Goal: Task Accomplishment & Management: Complete application form

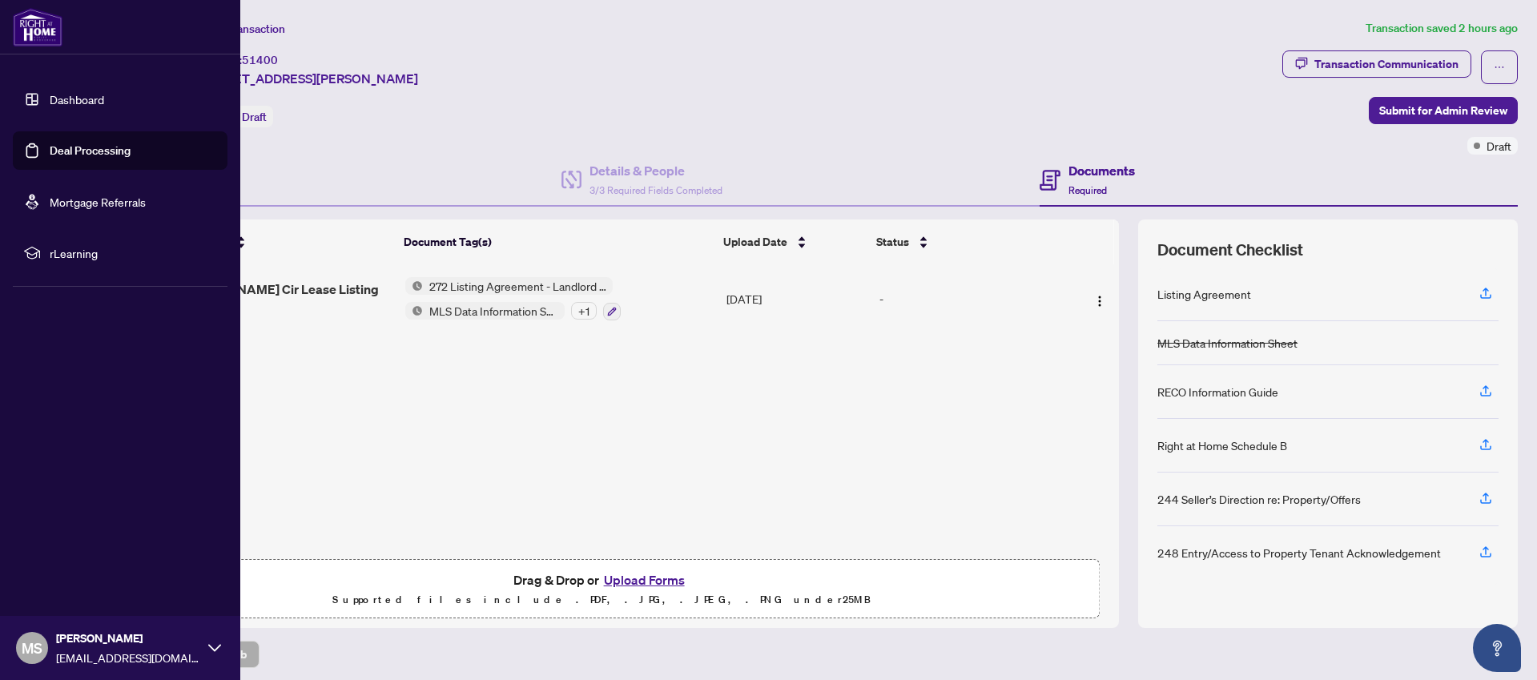
click at [50, 152] on link "Deal Processing" at bounding box center [90, 150] width 81 height 14
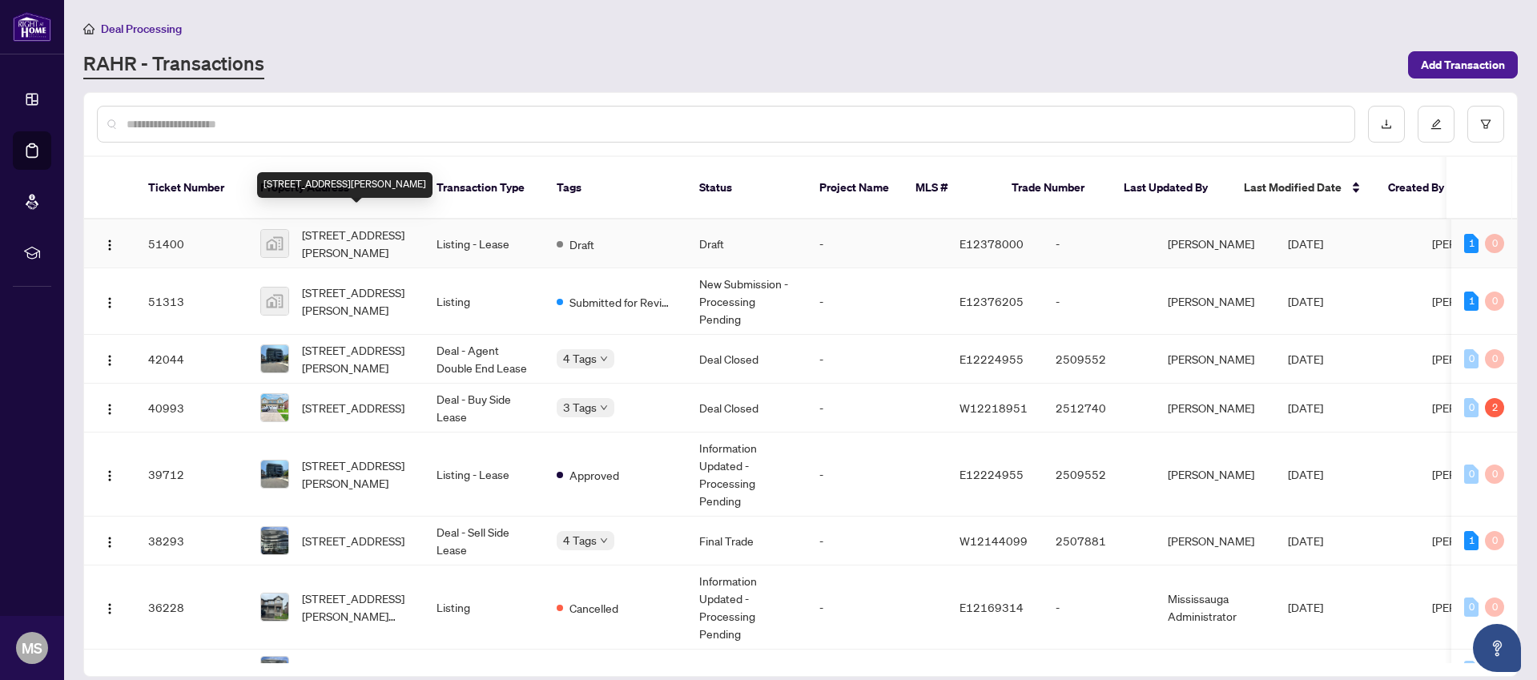
click at [356, 226] on span "[STREET_ADDRESS][PERSON_NAME]" at bounding box center [356, 243] width 109 height 35
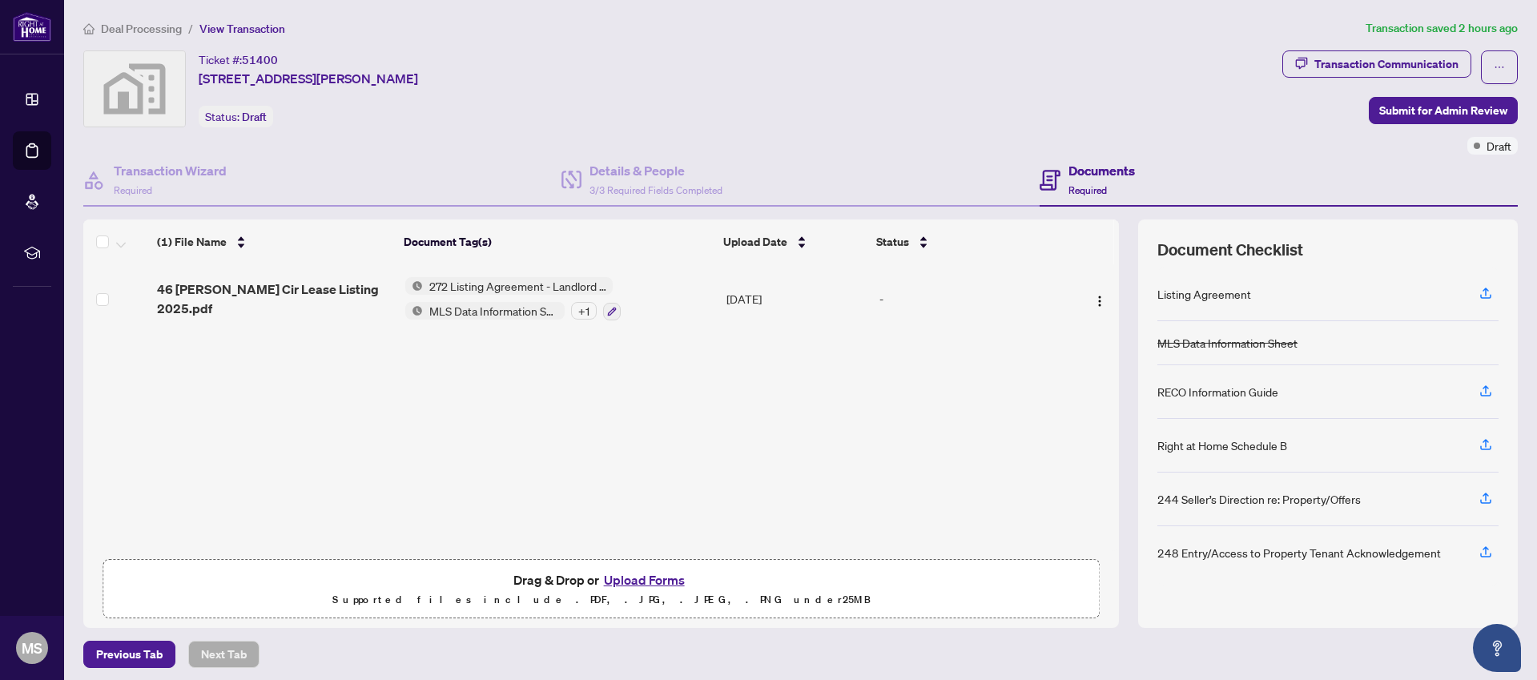
scroll to position [6, 0]
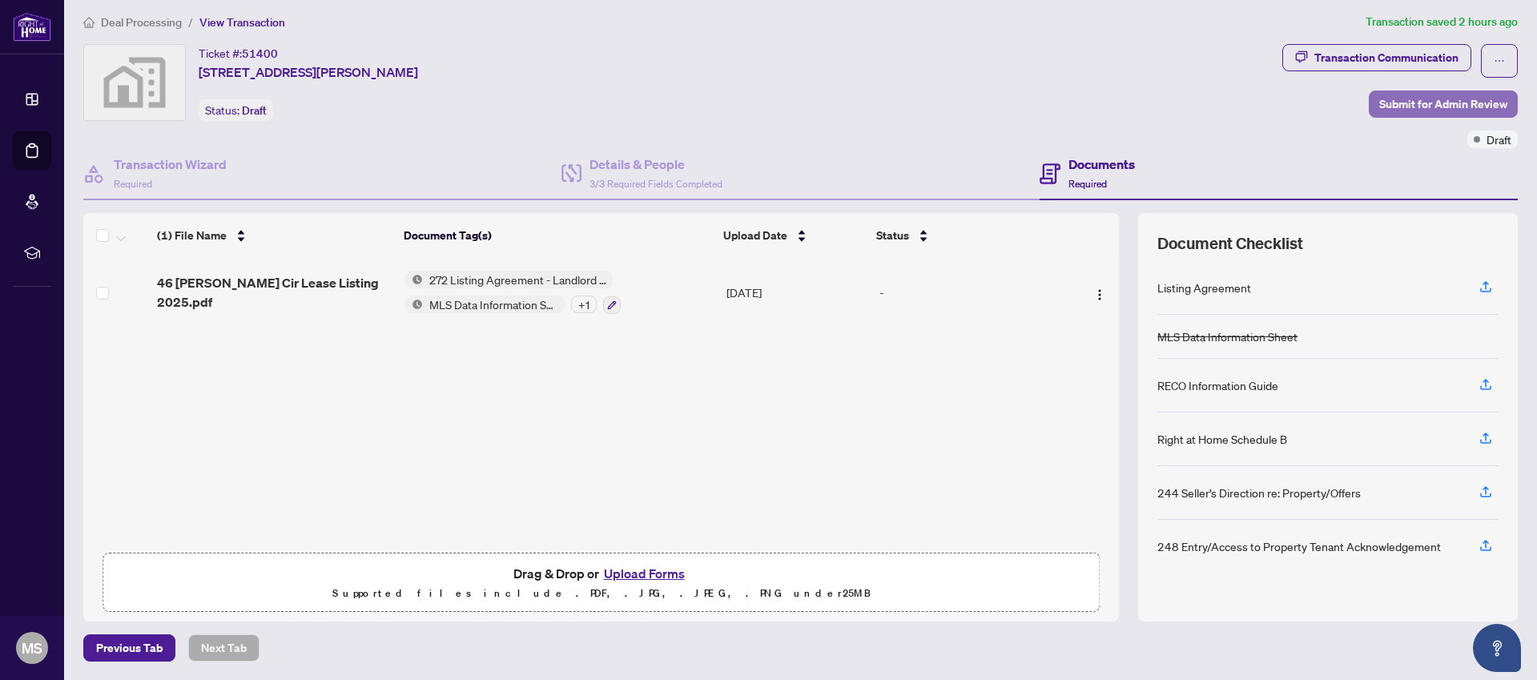
click at [1427, 105] on span "Submit for Admin Review" at bounding box center [1443, 104] width 128 height 26
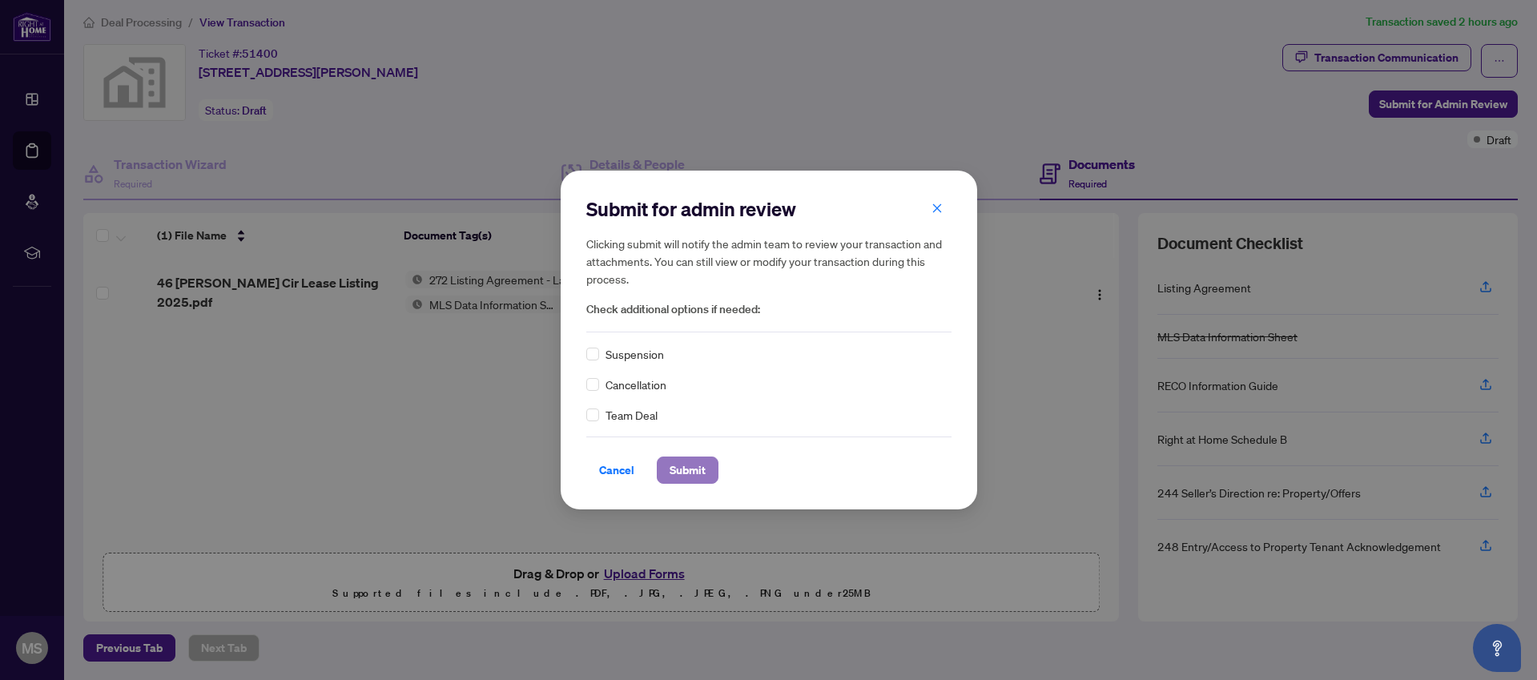
click at [681, 465] on span "Submit" at bounding box center [688, 470] width 36 height 26
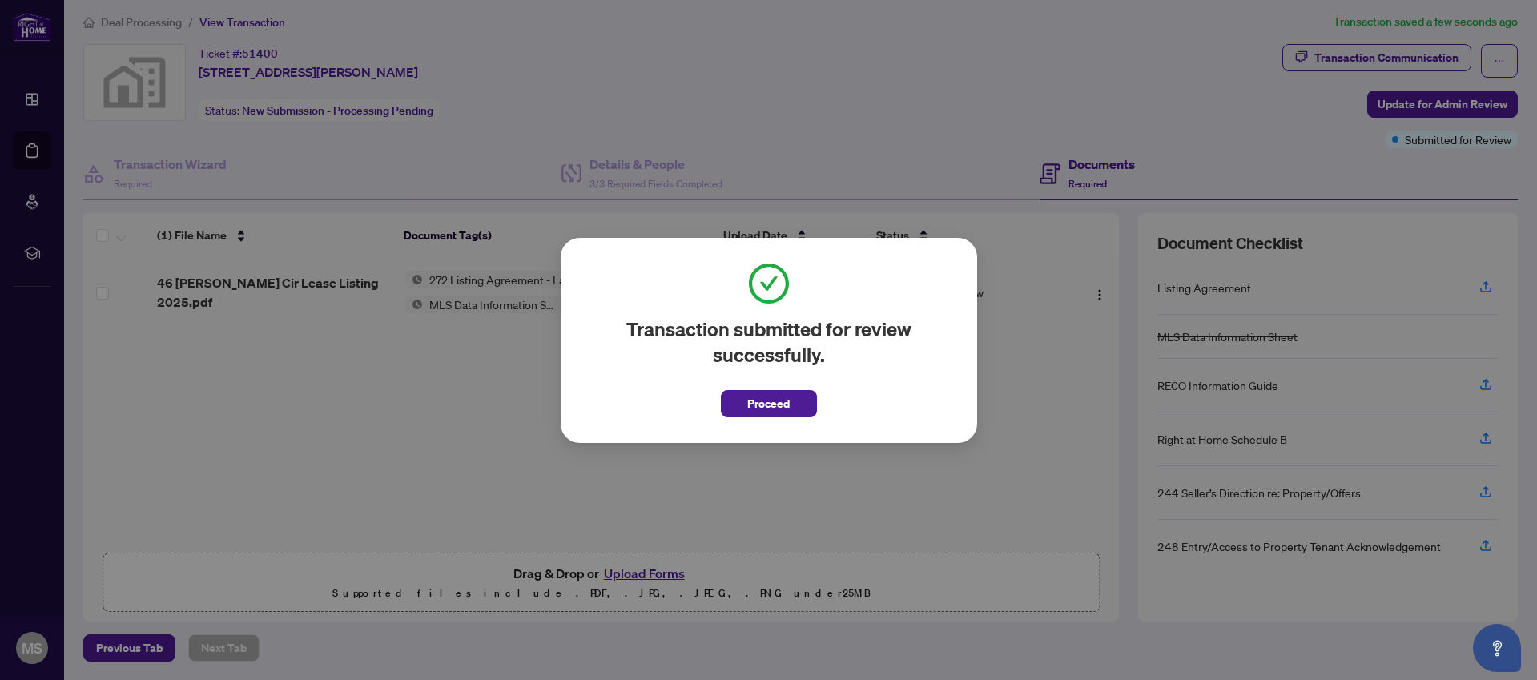
click at [773, 403] on span "Proceed" at bounding box center [768, 404] width 42 height 26
